Goal: Find specific page/section

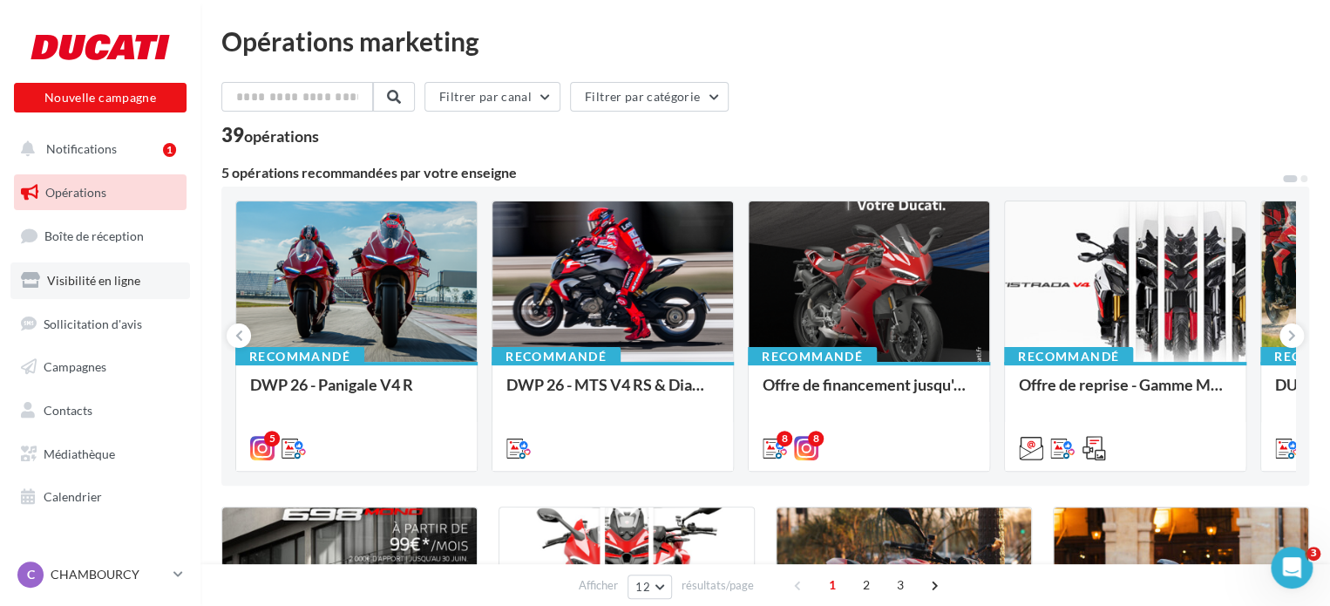
click at [104, 283] on span "Visibilité en ligne" at bounding box center [93, 280] width 93 height 15
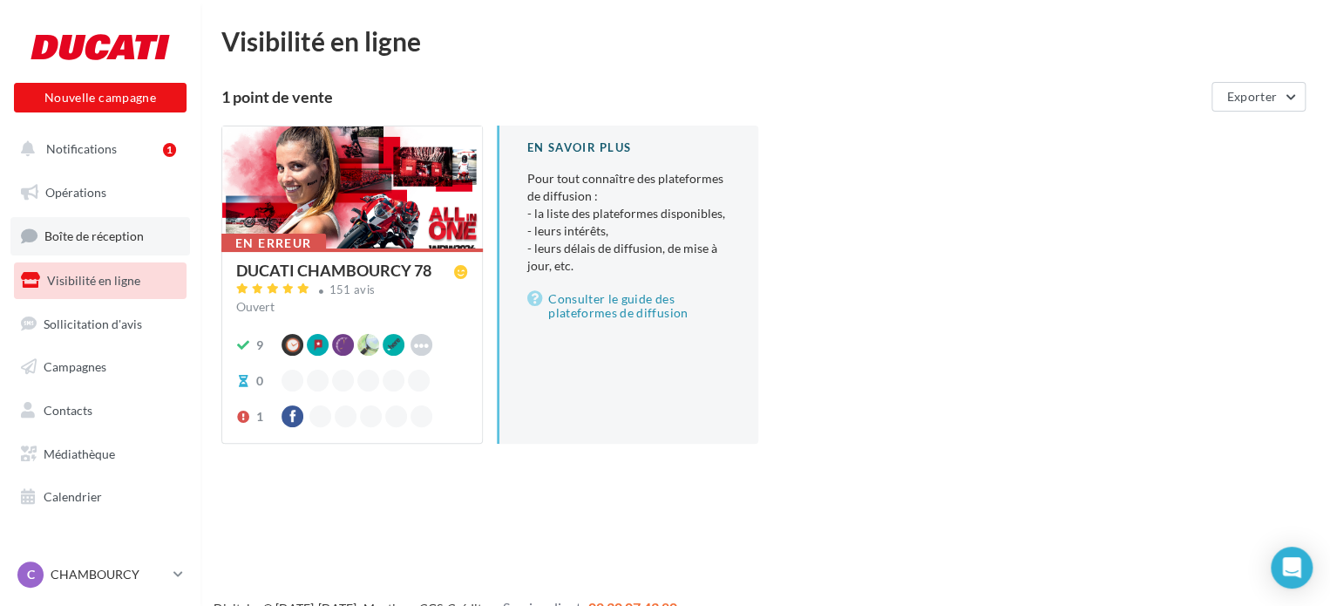
click at [107, 231] on span "Boîte de réception" at bounding box center [93, 235] width 99 height 15
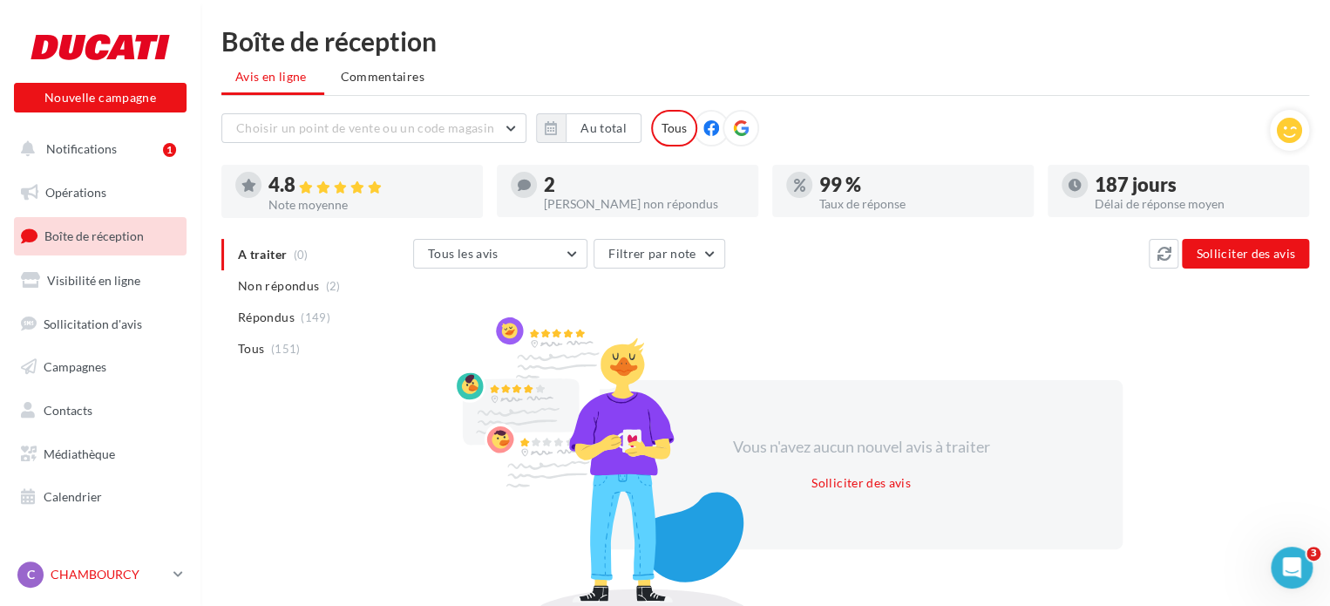
click at [105, 575] on p "CHAMBOURCY" at bounding box center [109, 574] width 116 height 17
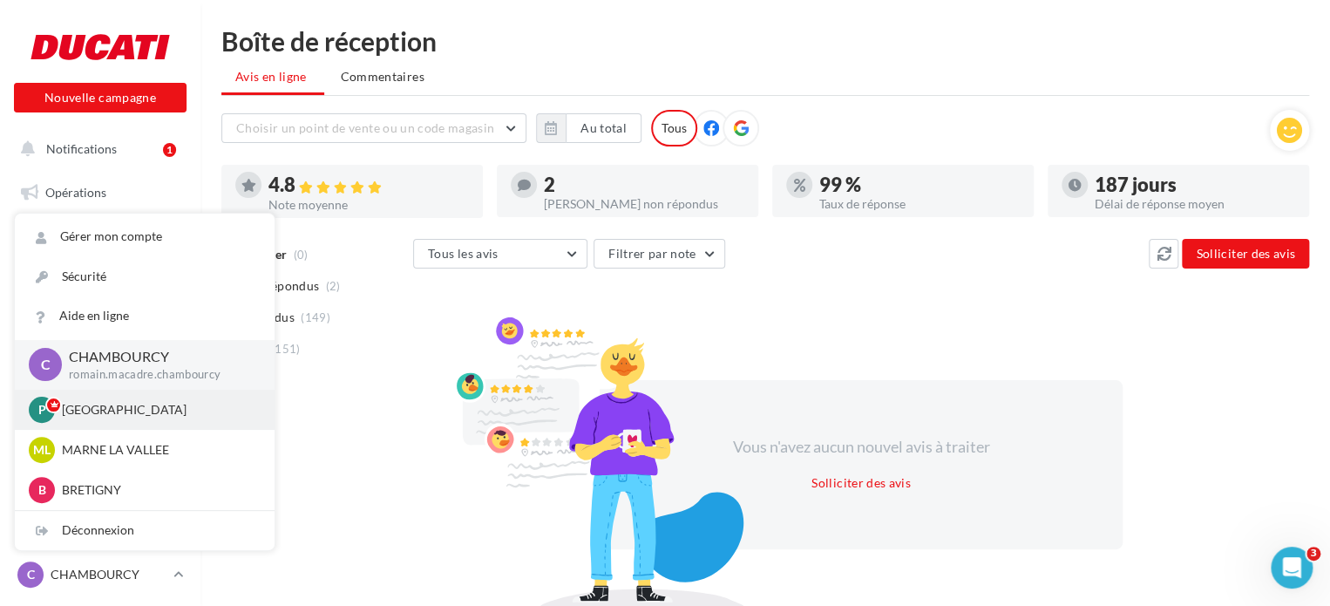
click at [83, 406] on p "PARIS" at bounding box center [158, 409] width 192 height 17
